Goal: Find contact information: Find contact information

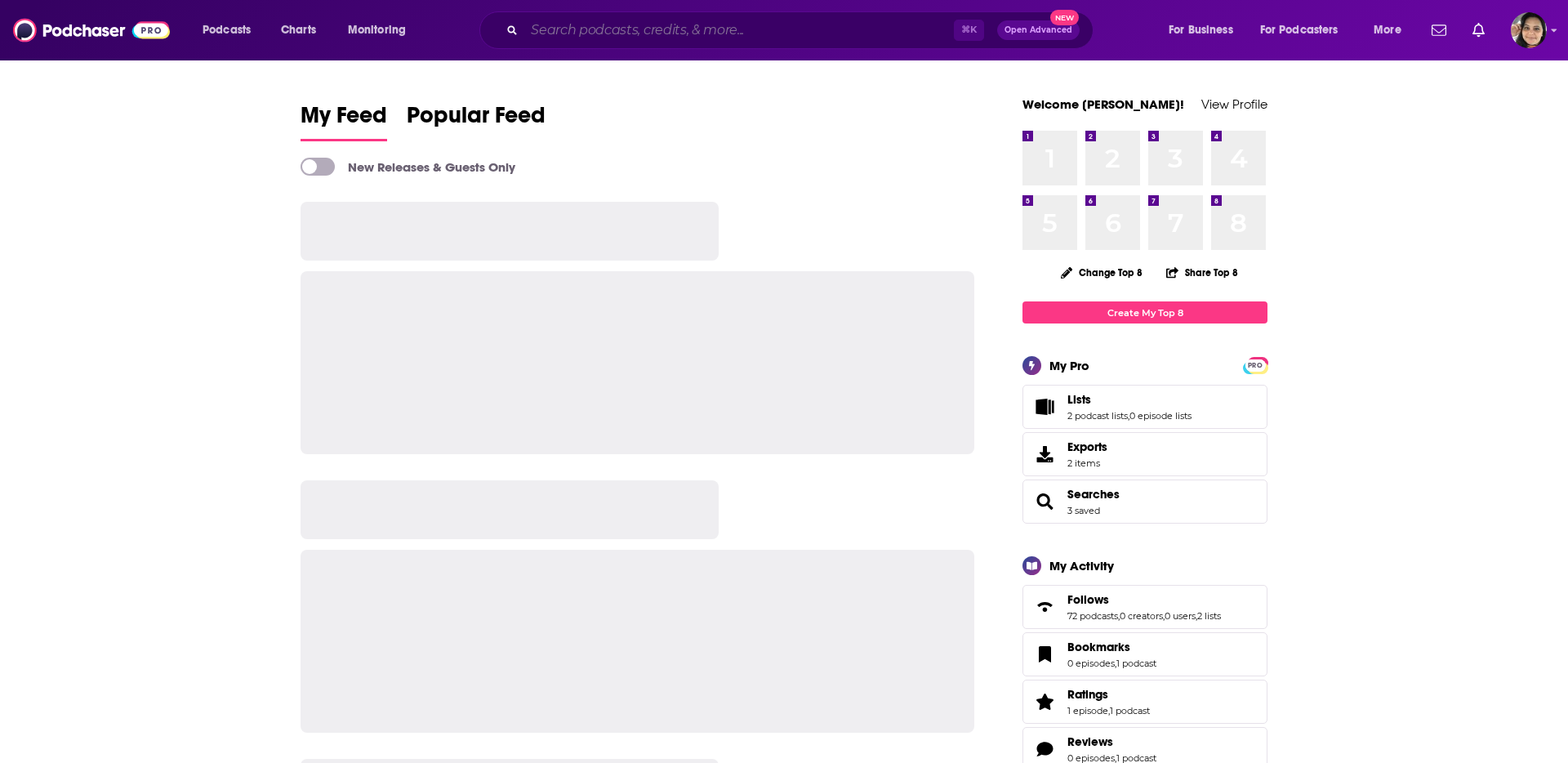
click at [556, 28] on input "Search podcasts, credits, & more..." at bounding box center [738, 30] width 430 height 26
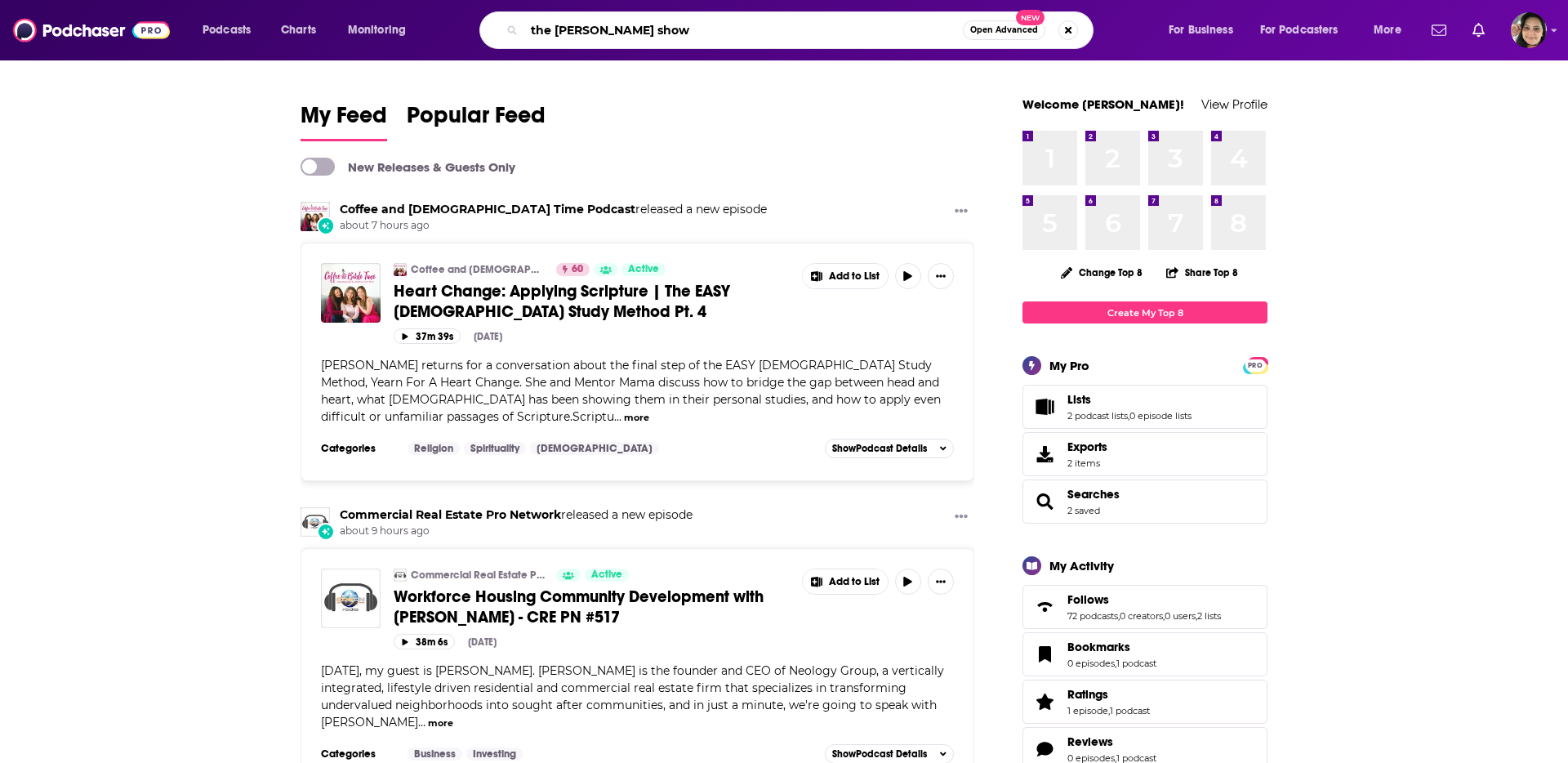
type input "the [PERSON_NAME] show"
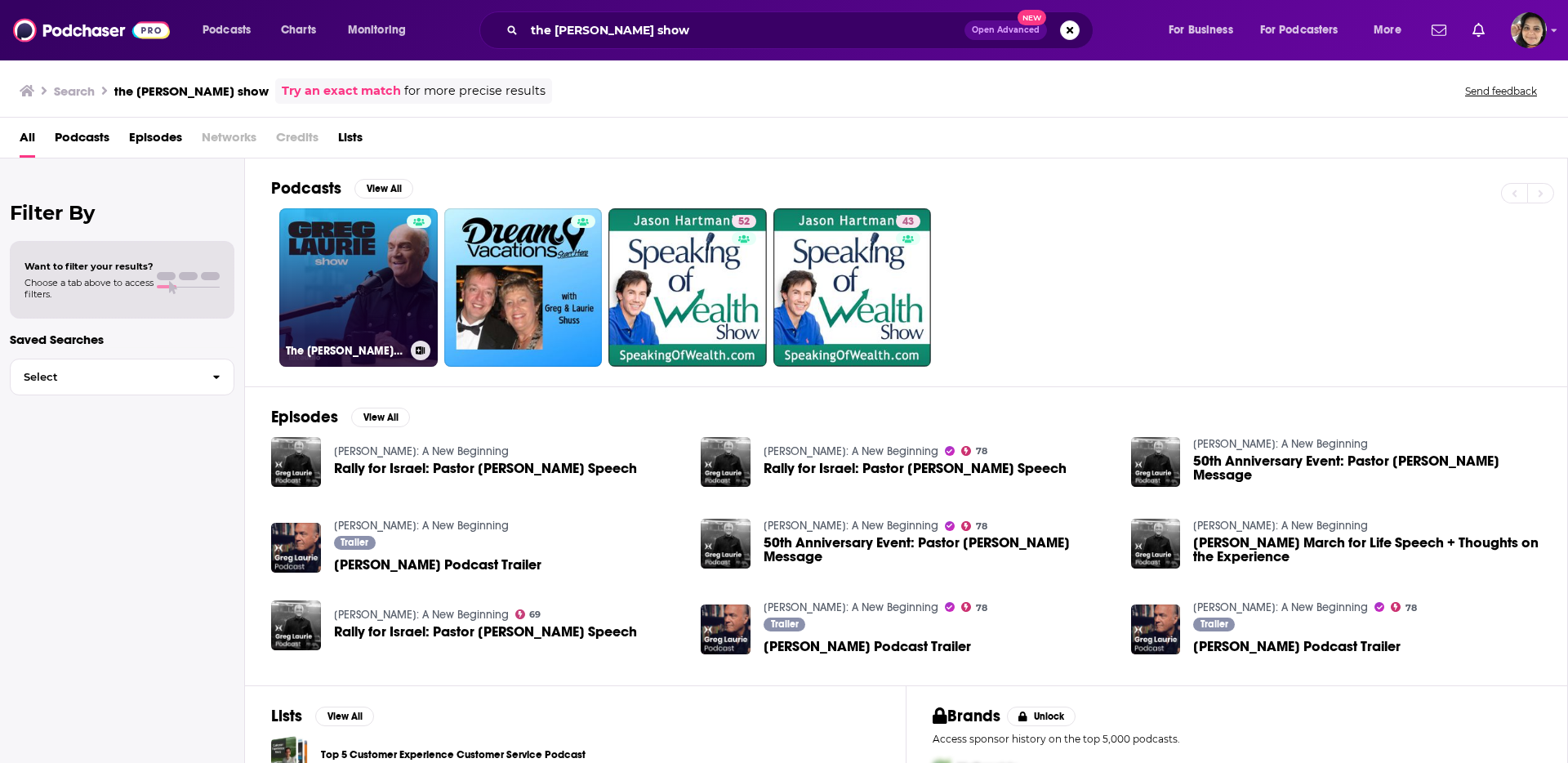
click at [374, 252] on link "The [PERSON_NAME] Show" at bounding box center [358, 288] width 158 height 158
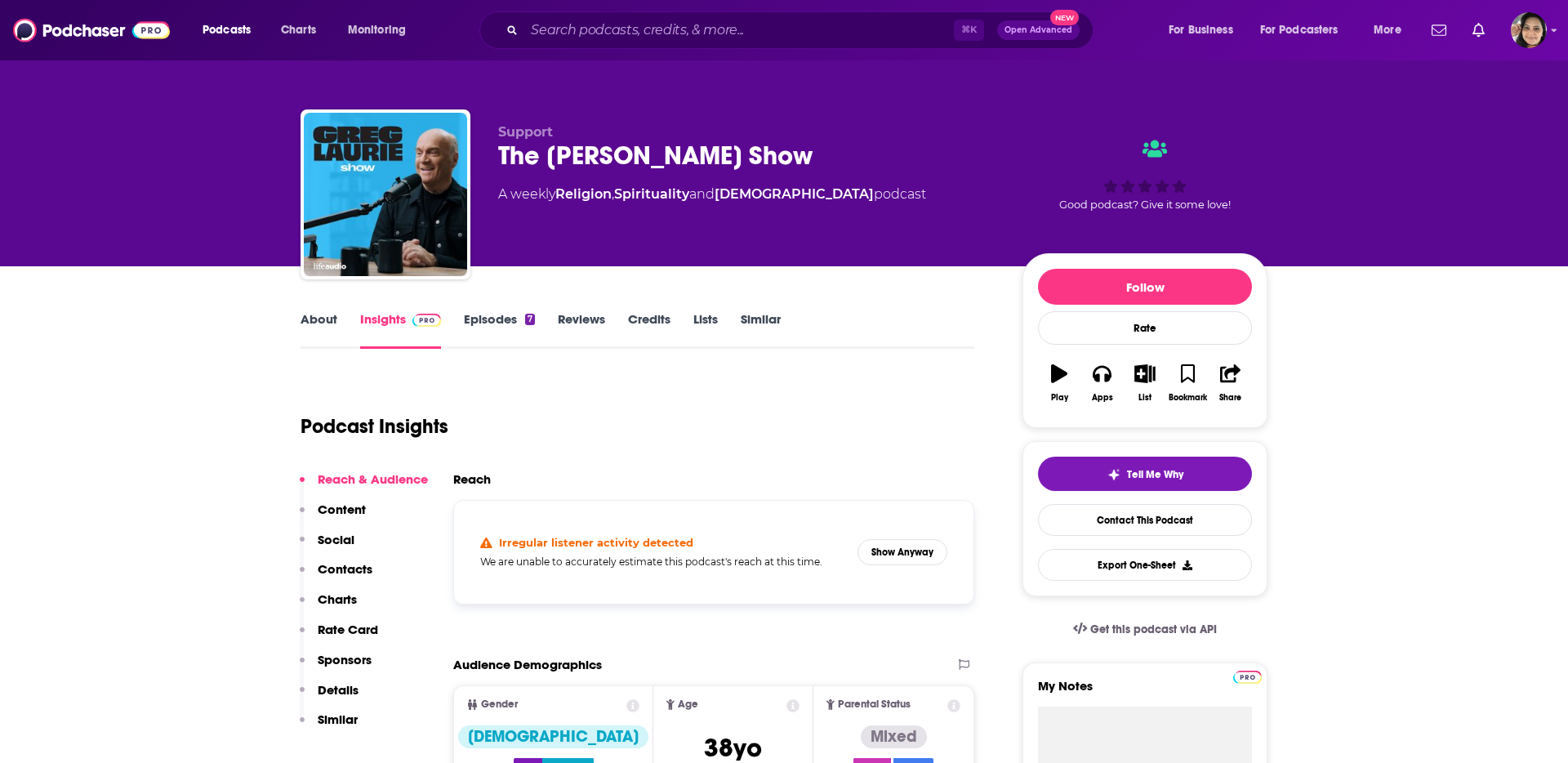
scroll to position [134, 0]
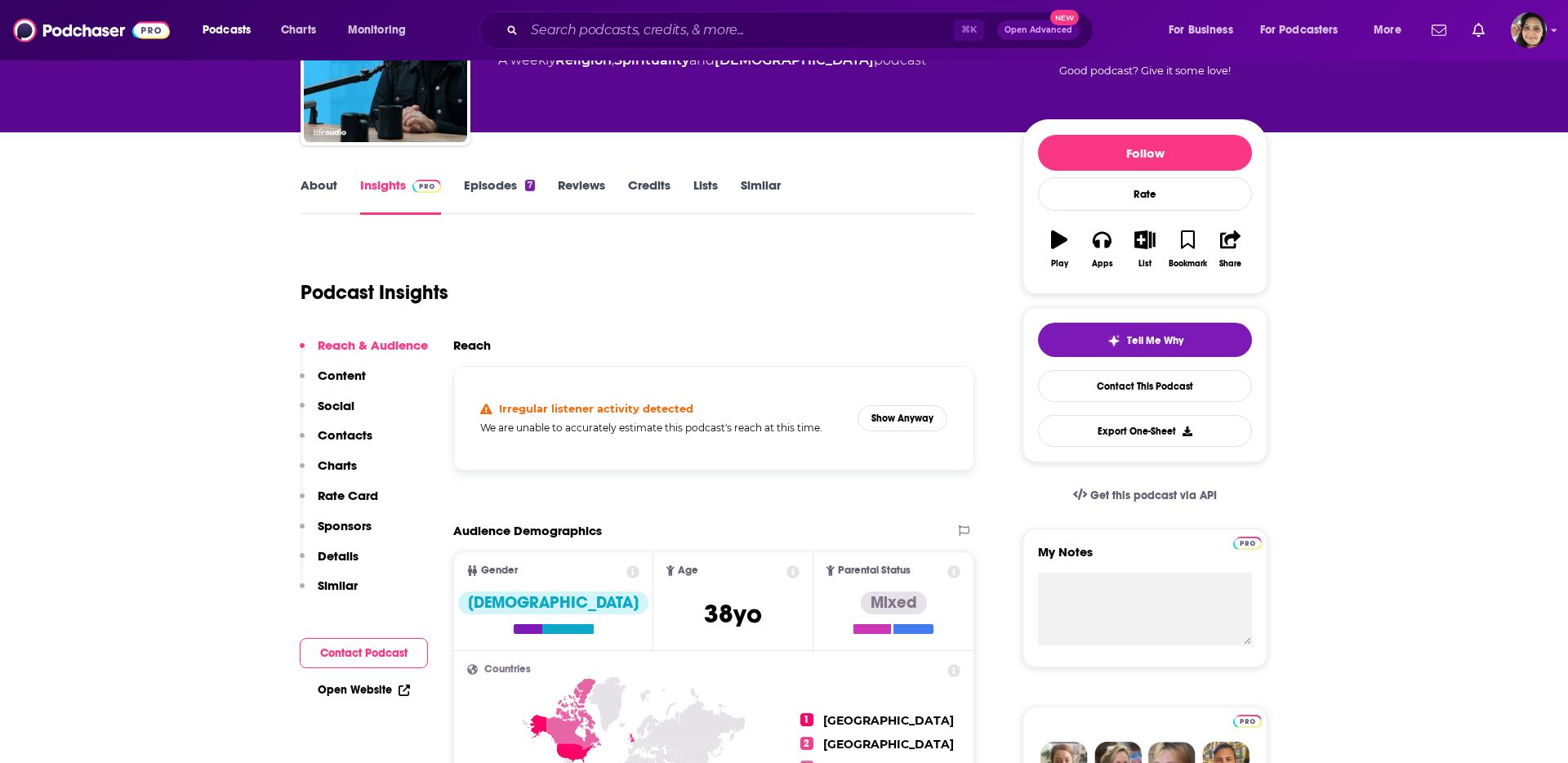
click at [351, 430] on p "Contacts" at bounding box center [345, 435] width 54 height 15
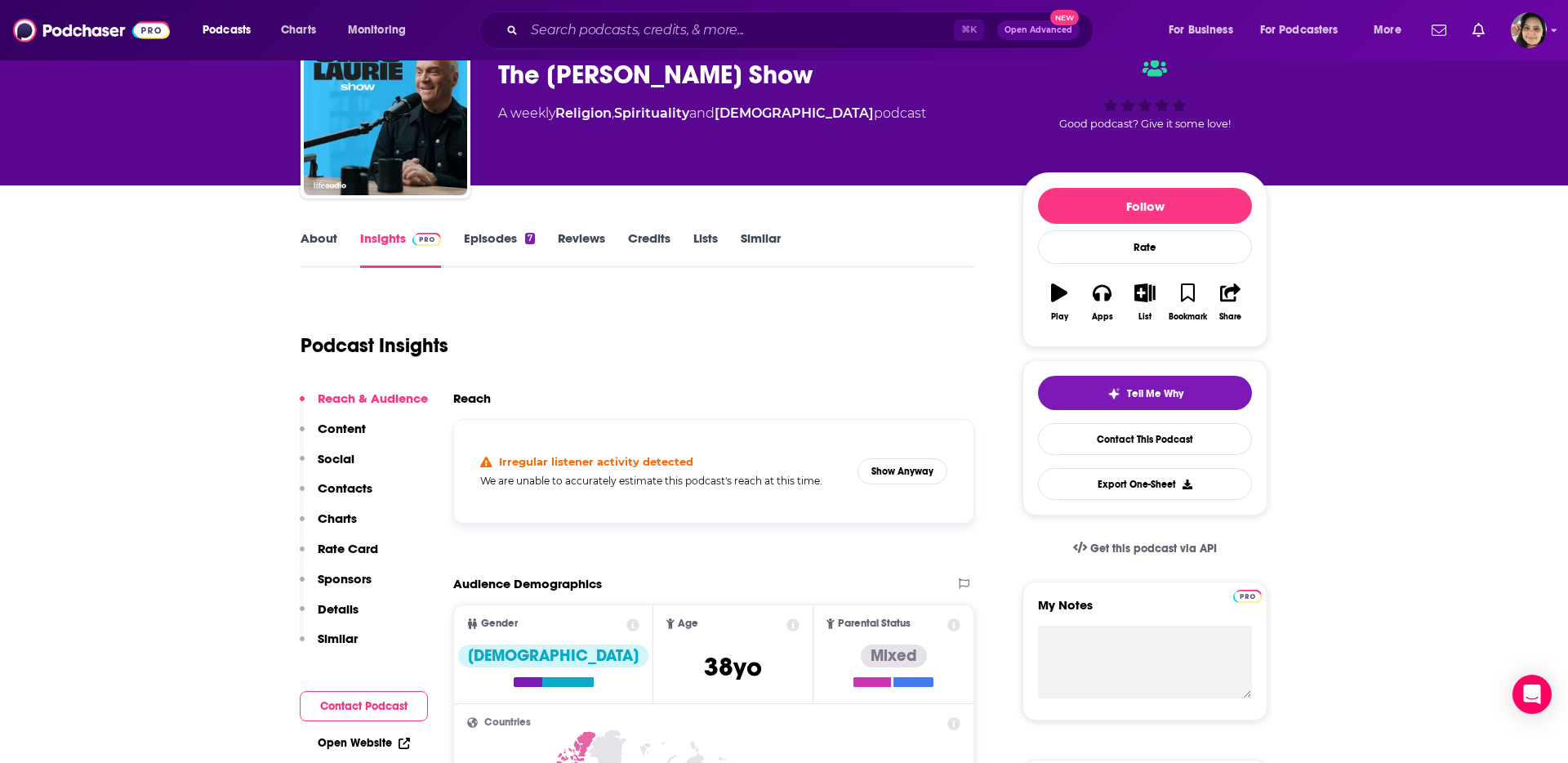
scroll to position [0, 0]
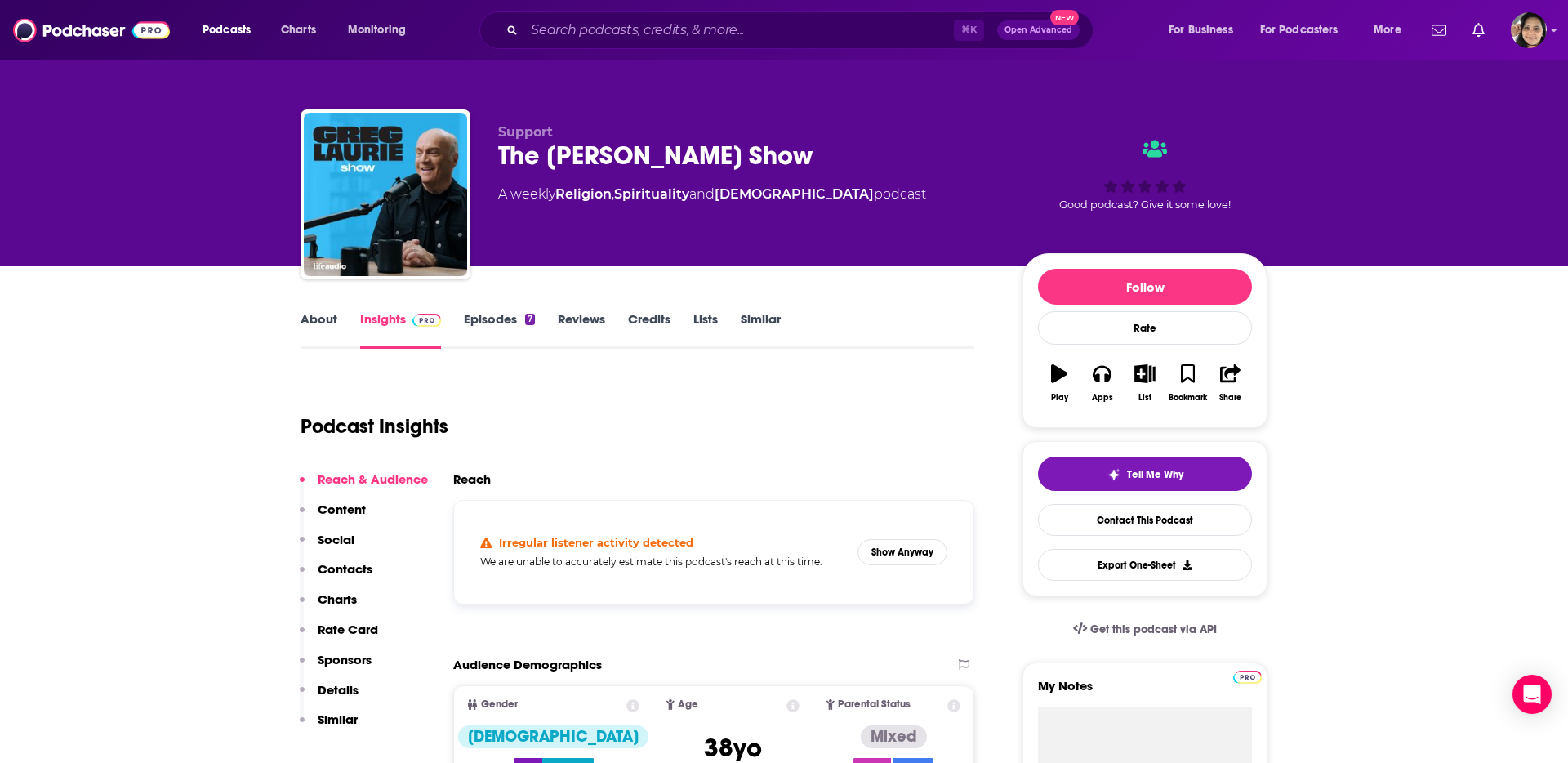
click at [685, 48] on div "⌘ K Open Advanced New" at bounding box center [787, 30] width 614 height 37
click at [677, 39] on input "Search podcasts, credits, & more..." at bounding box center [738, 30] width 430 height 26
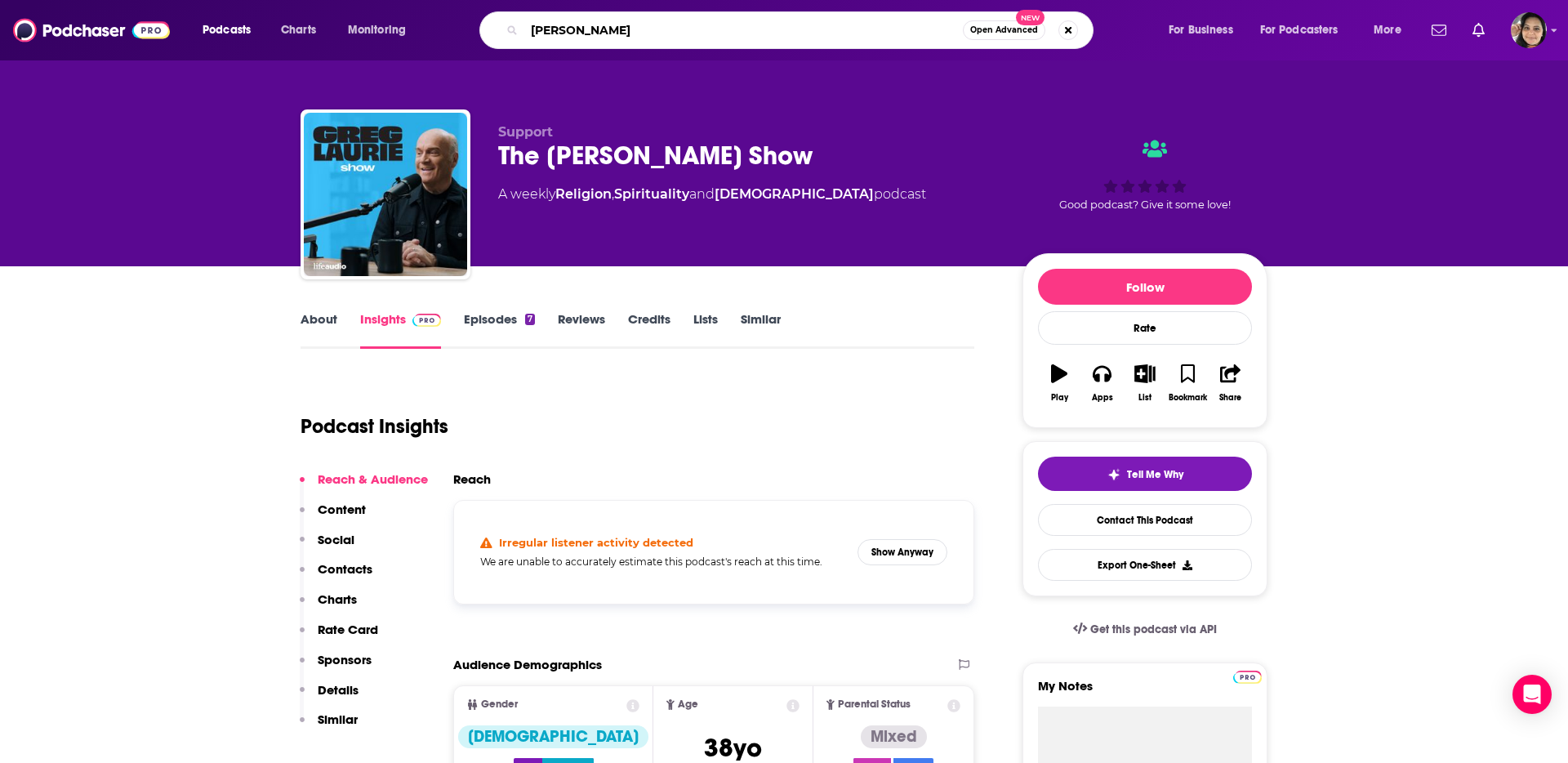
type input "[PERSON_NAME]"
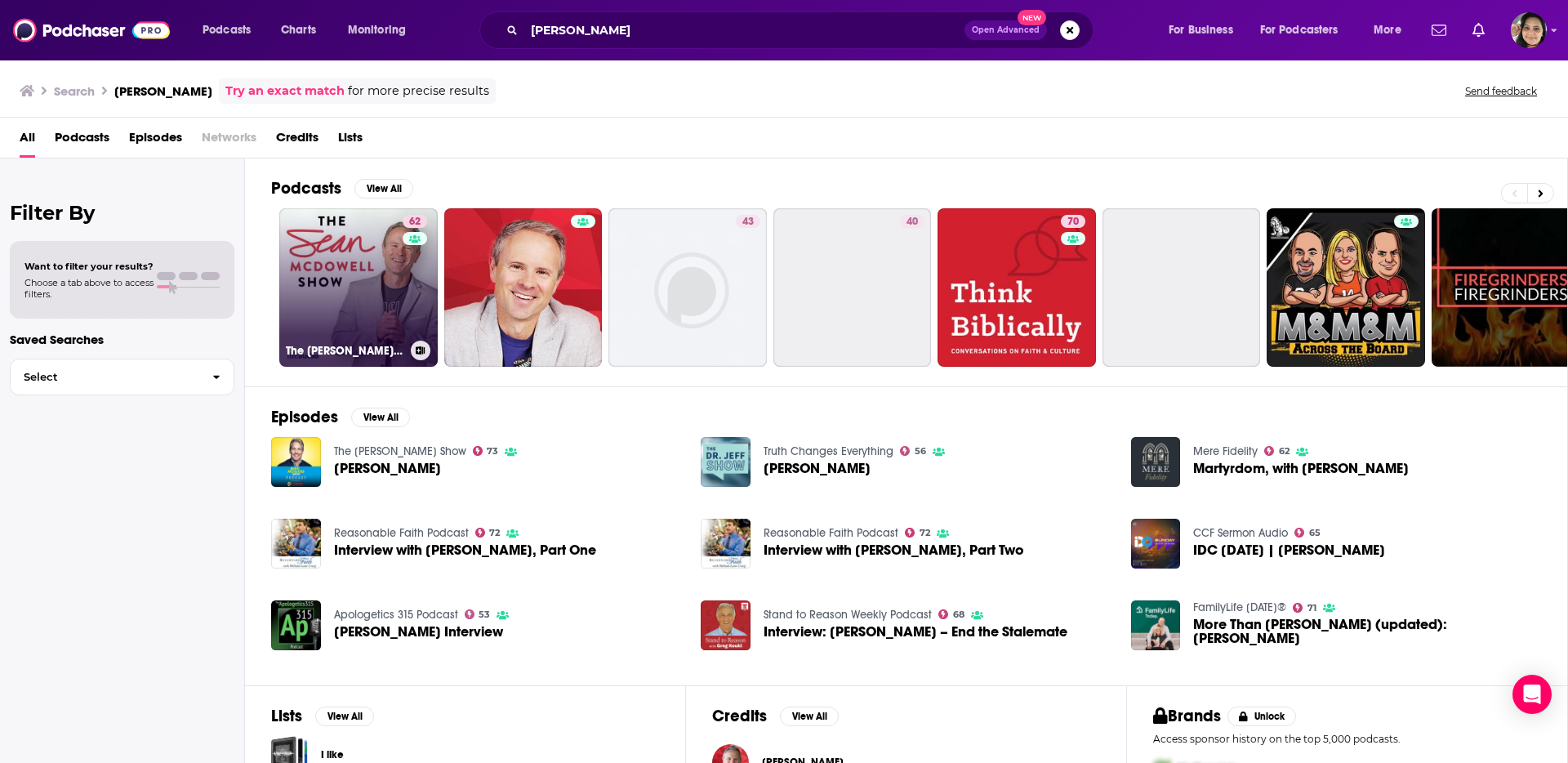
click at [346, 276] on link "62 The [PERSON_NAME] Show" at bounding box center [358, 288] width 158 height 158
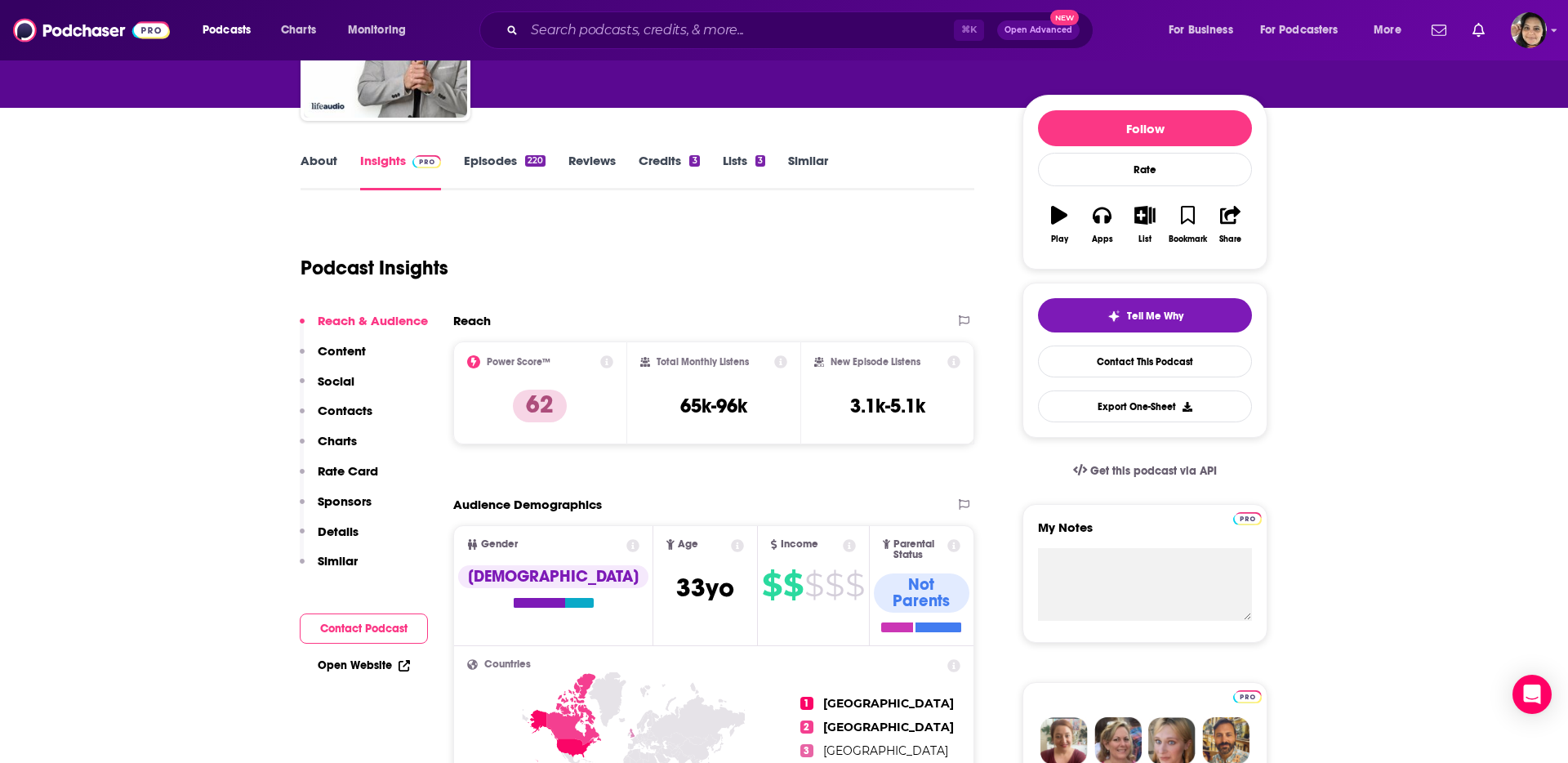
scroll to position [194, 0]
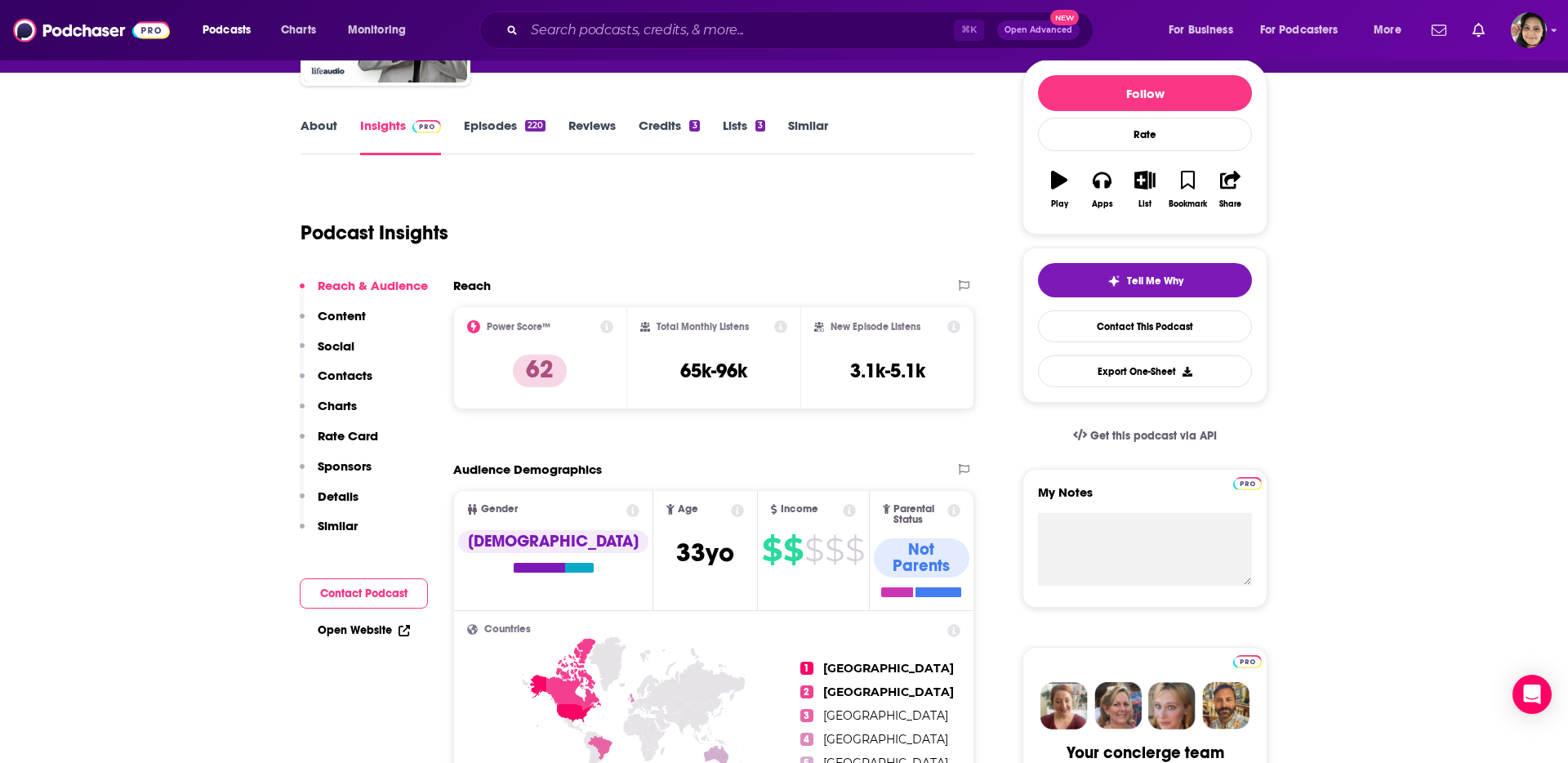
click at [342, 378] on p "Contacts" at bounding box center [345, 375] width 54 height 15
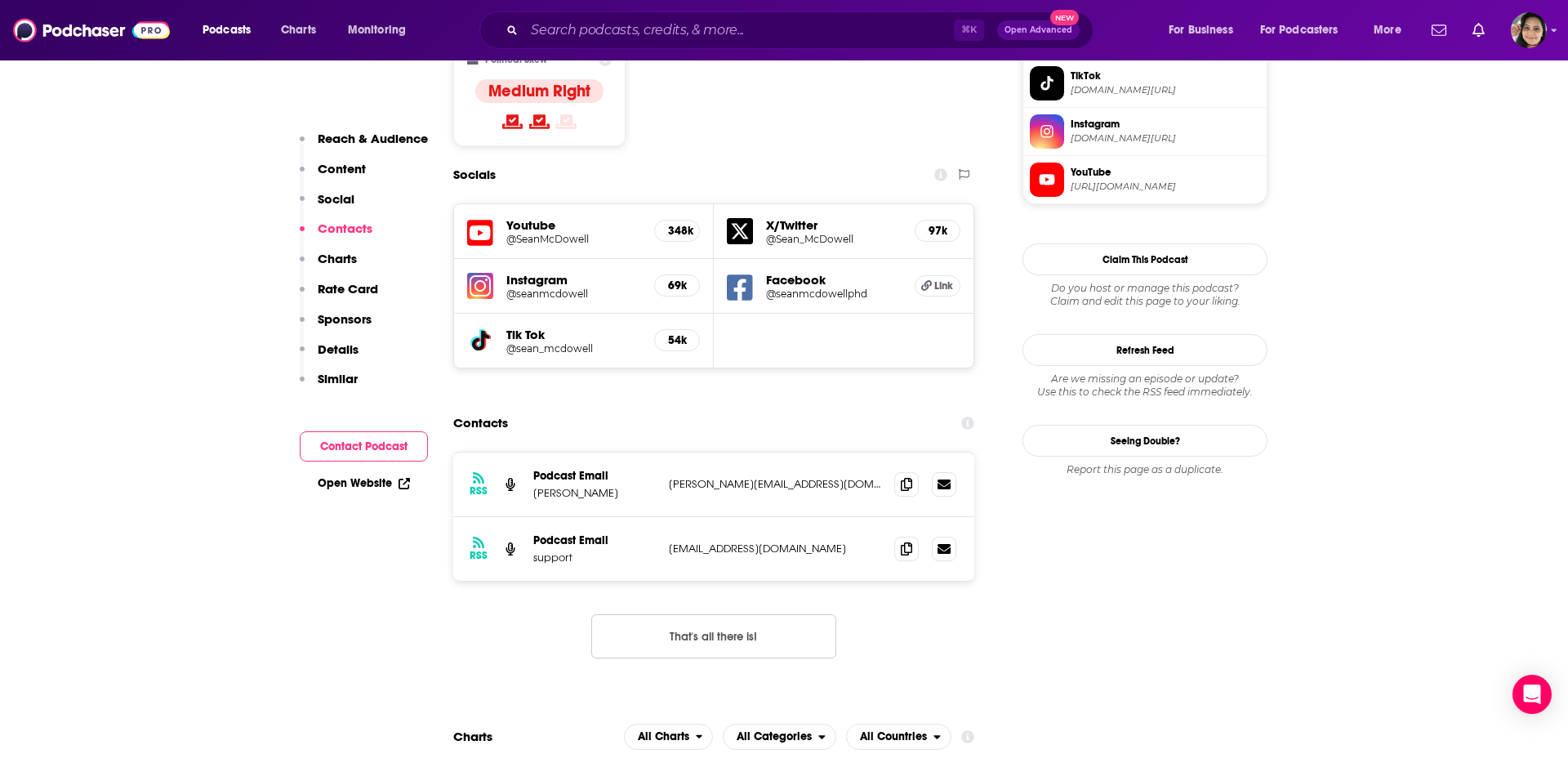
scroll to position [1455, 0]
